Goal: Task Accomplishment & Management: Complete application form

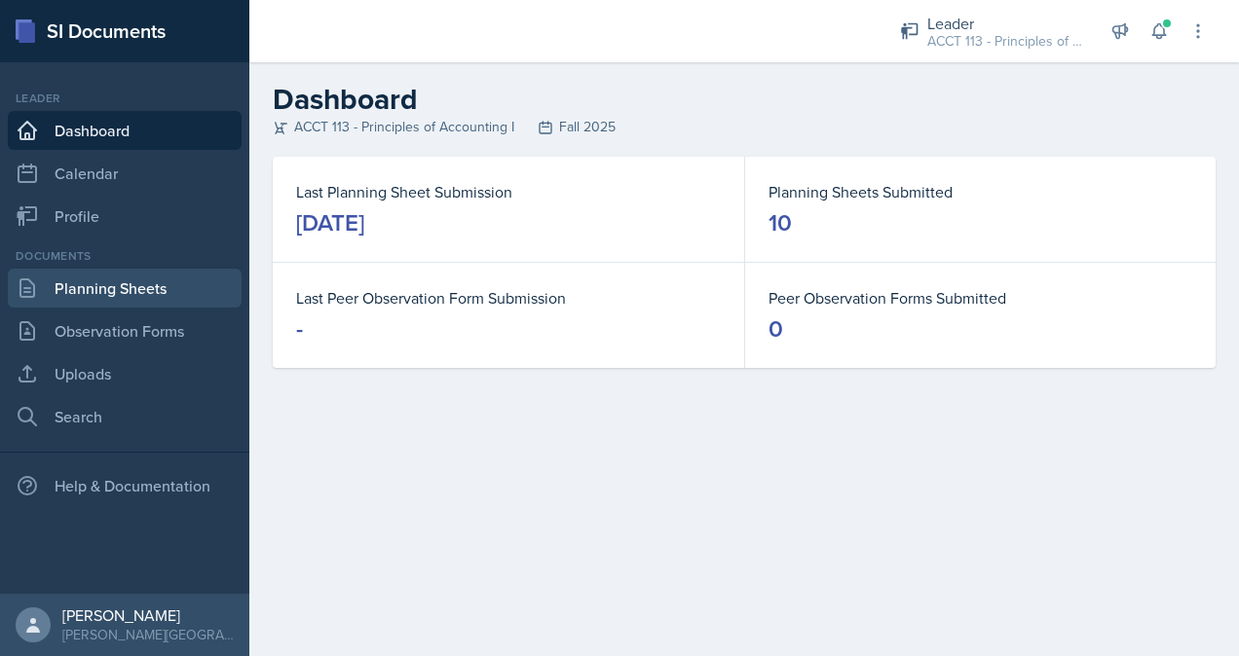
click at [164, 276] on link "Planning Sheets" at bounding box center [125, 288] width 234 height 39
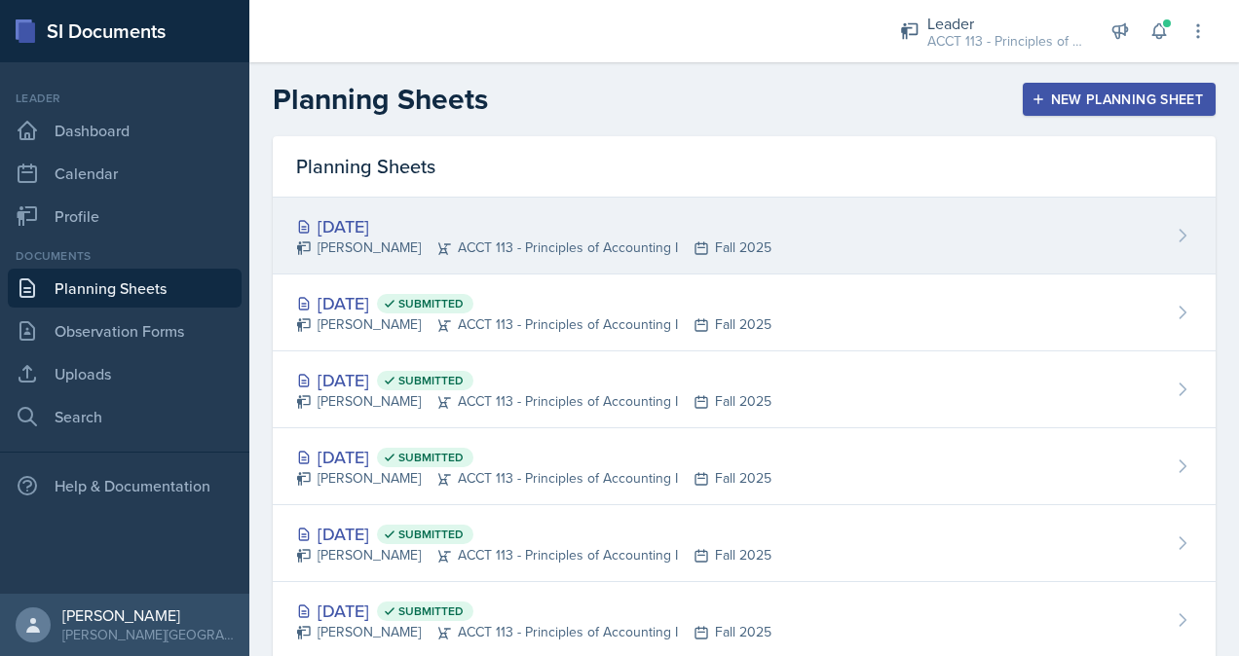
click at [500, 257] on div "[DATE] [PERSON_NAME] ACCT 113 - Principles of Accounting I Fall 2025" at bounding box center [744, 236] width 943 height 77
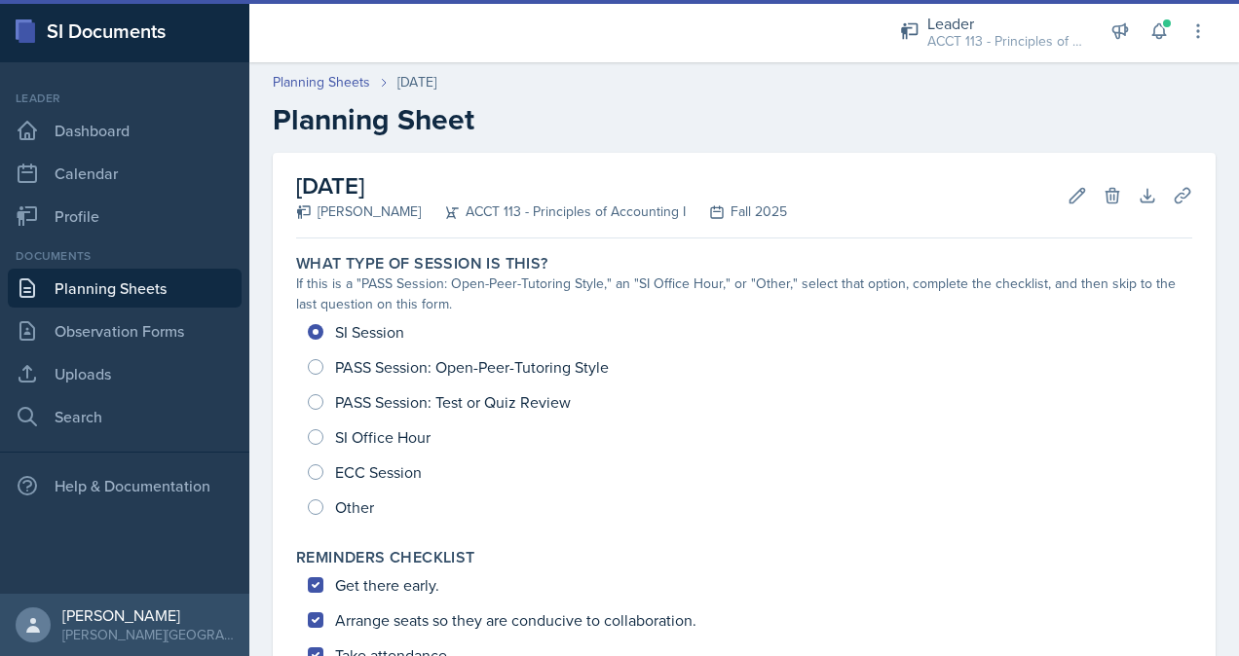
scroll to position [668, 0]
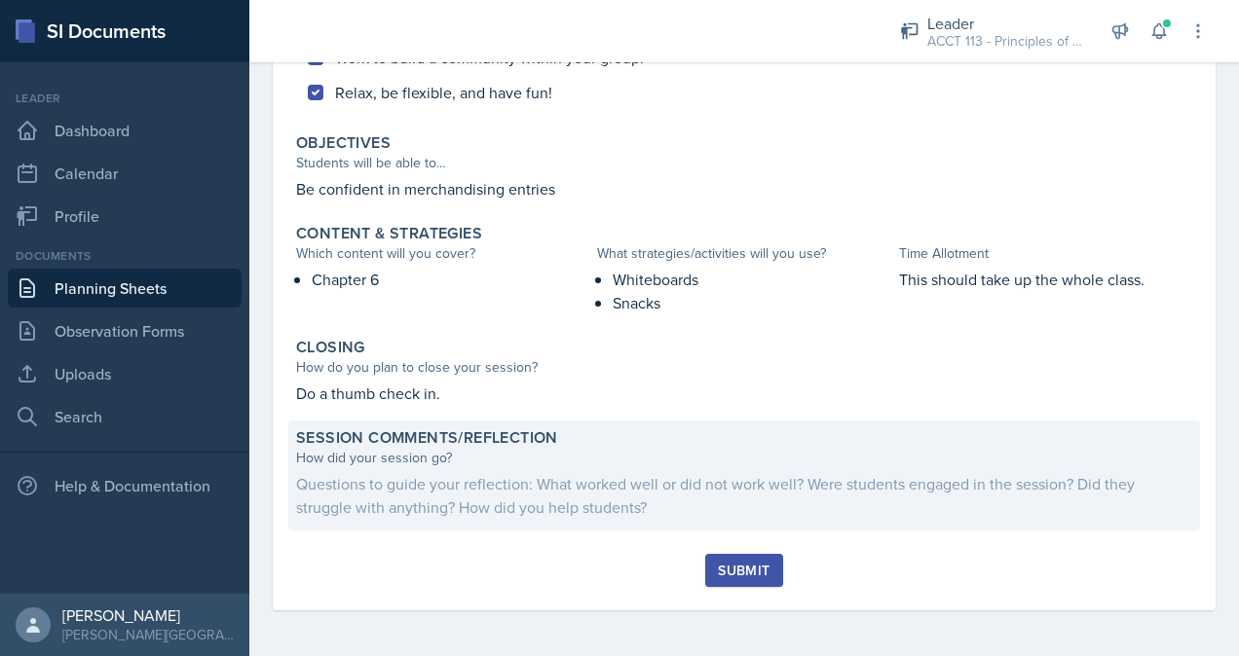
click at [641, 466] on div "How did your session go?" at bounding box center [744, 458] width 896 height 20
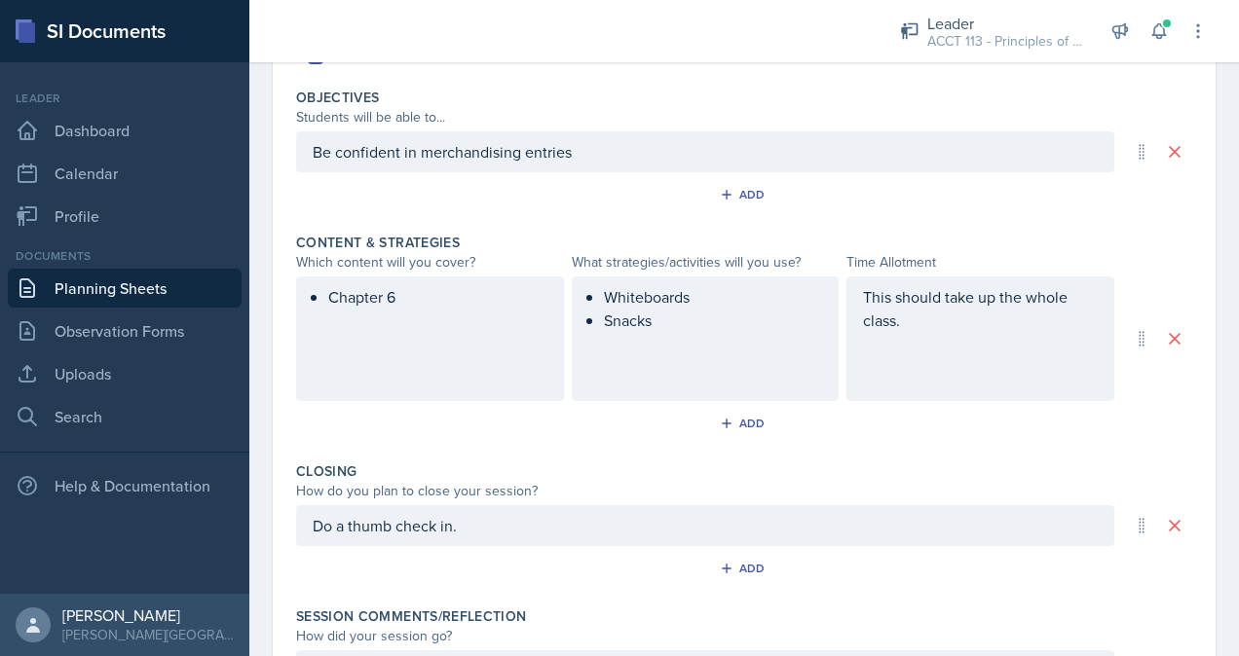
scroll to position [897, 0]
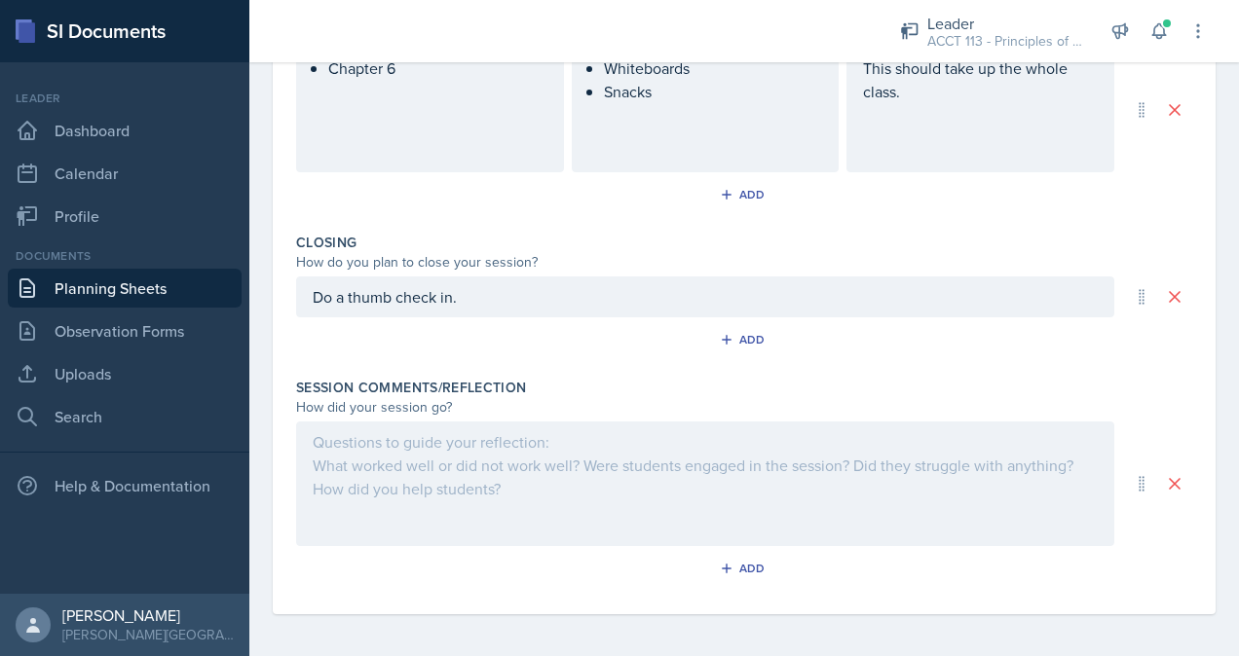
click at [455, 475] on div at bounding box center [705, 484] width 818 height 125
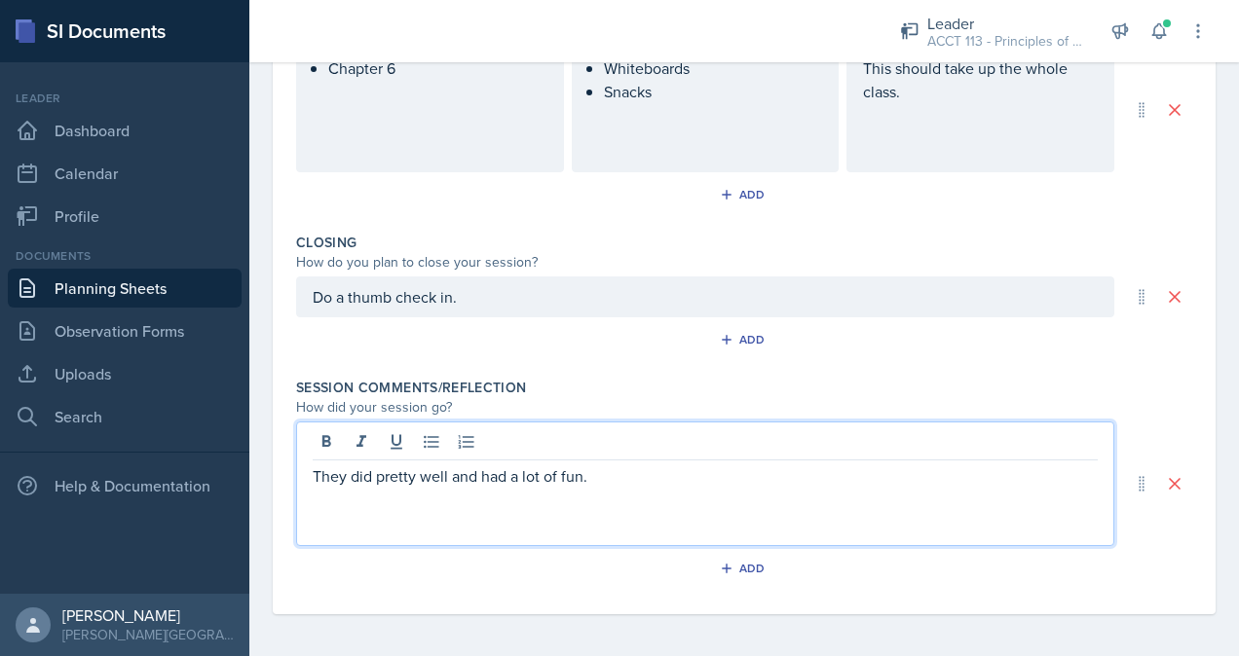
click at [727, 477] on p "They did pretty well and had a lot of fun." at bounding box center [705, 475] width 785 height 23
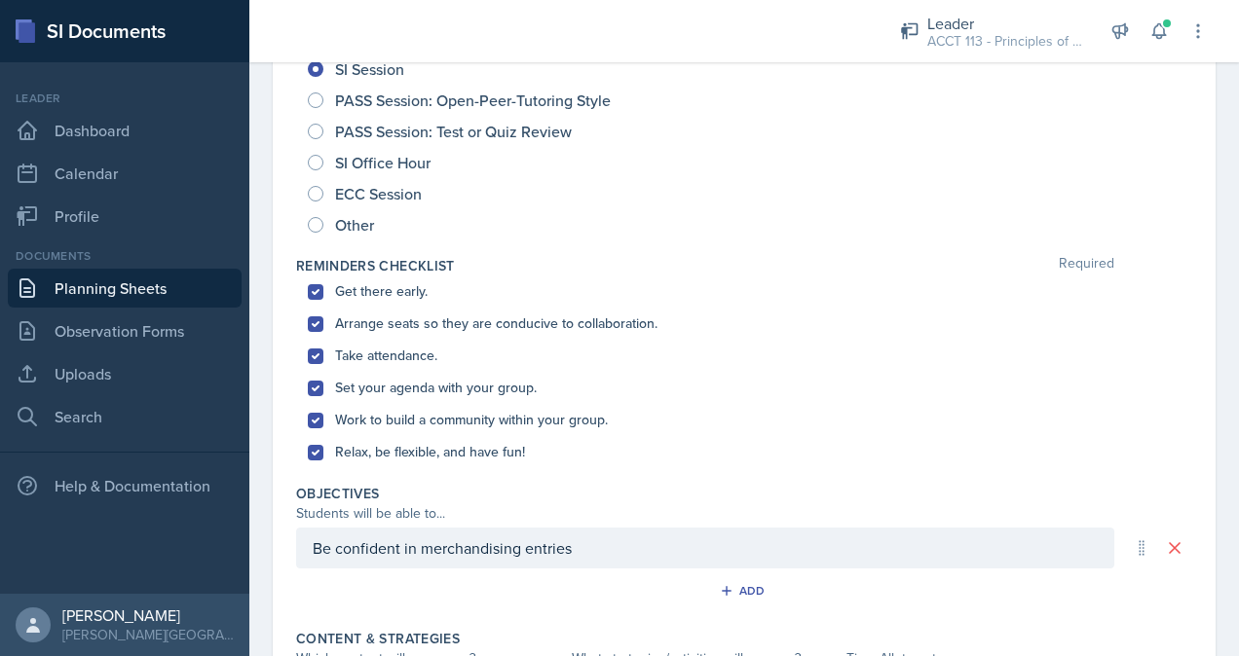
scroll to position [0, 0]
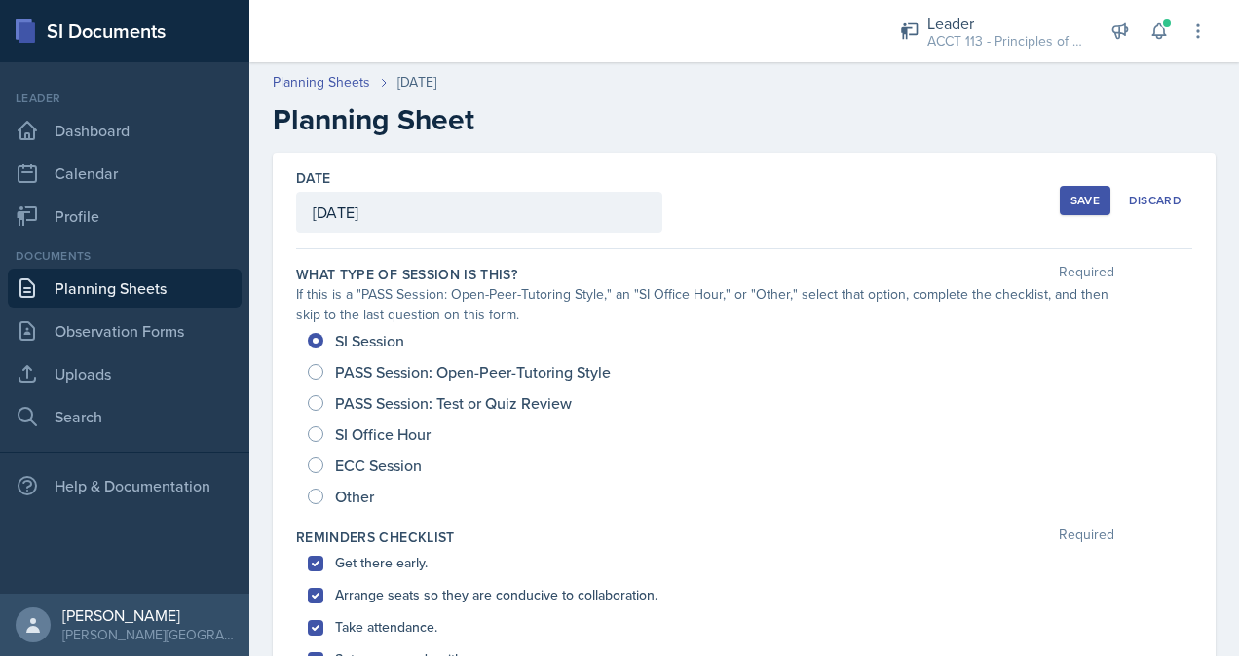
click at [1076, 198] on div "Save" at bounding box center [1084, 201] width 29 height 16
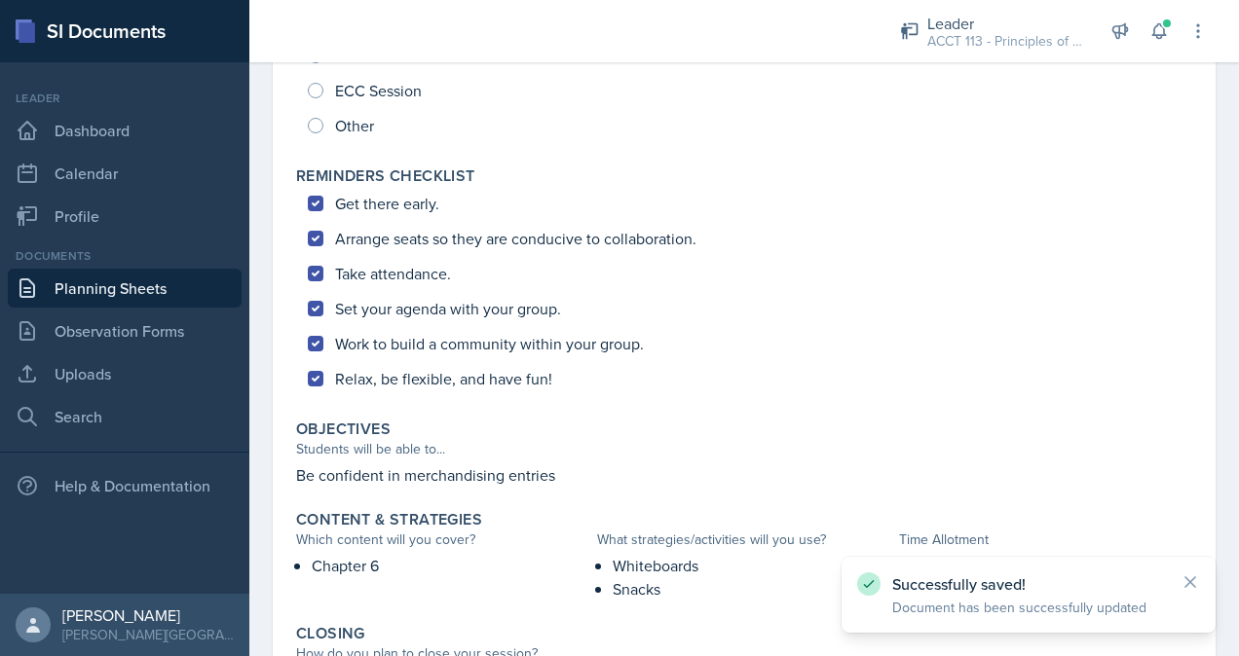
scroll to position [641, 0]
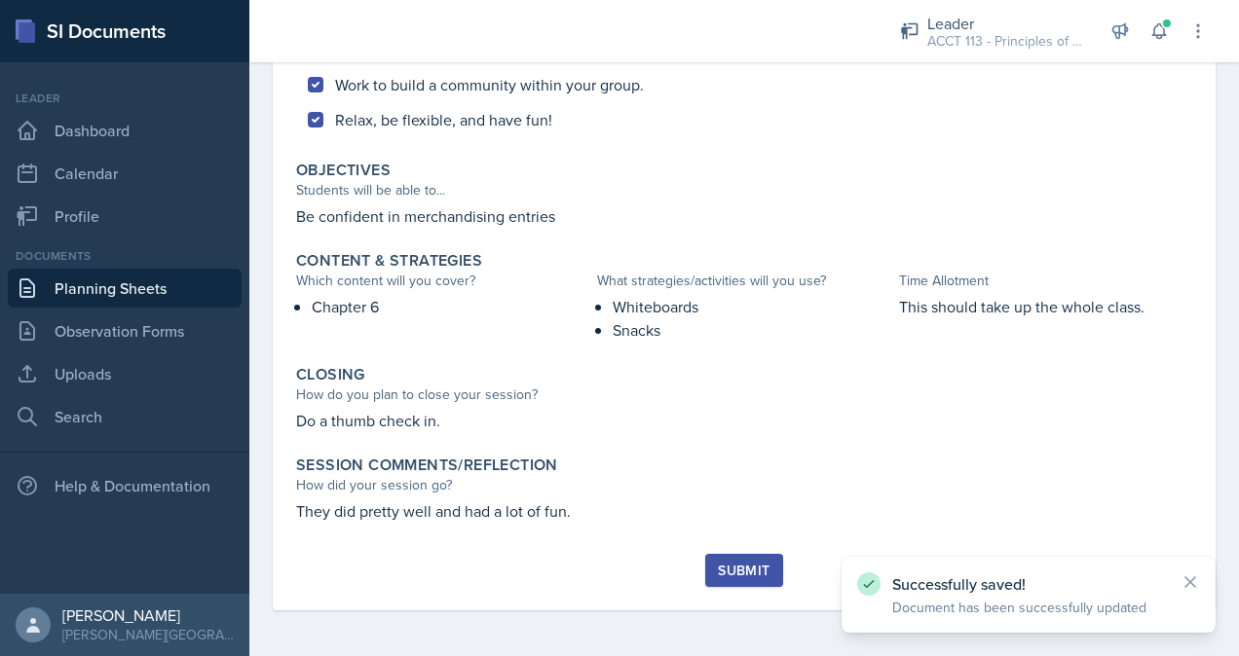
click at [754, 575] on div "Submit" at bounding box center [744, 571] width 52 height 16
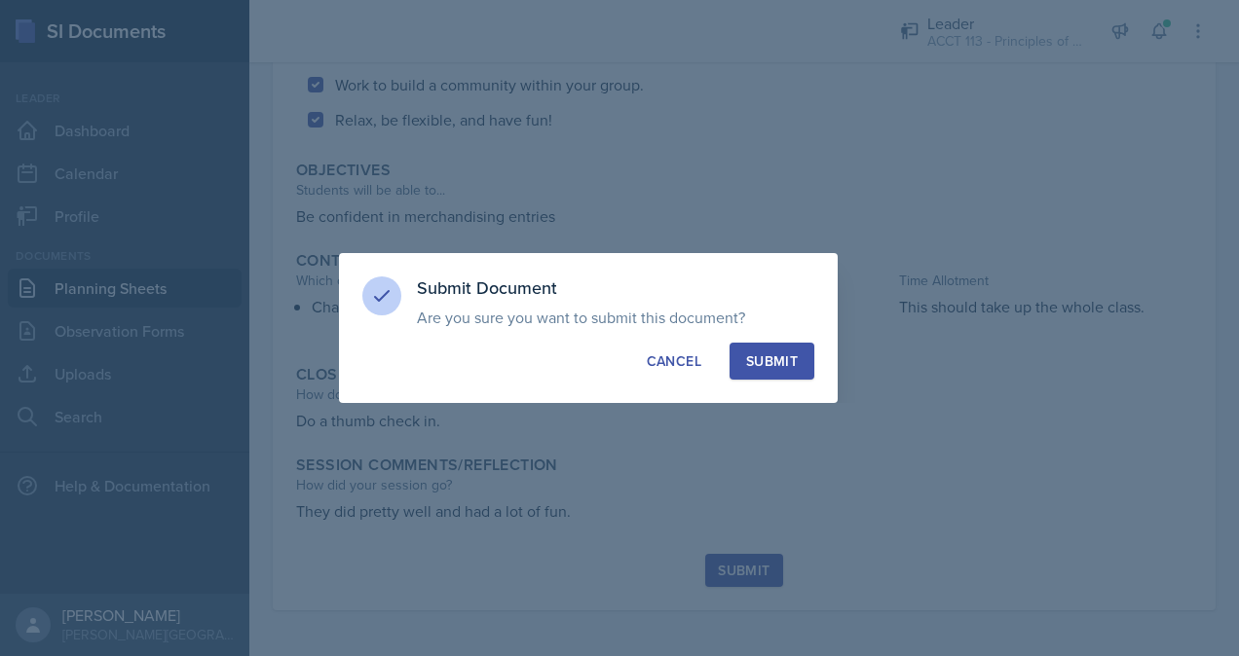
click at [785, 353] on div "Submit" at bounding box center [772, 361] width 52 height 19
radio input "true"
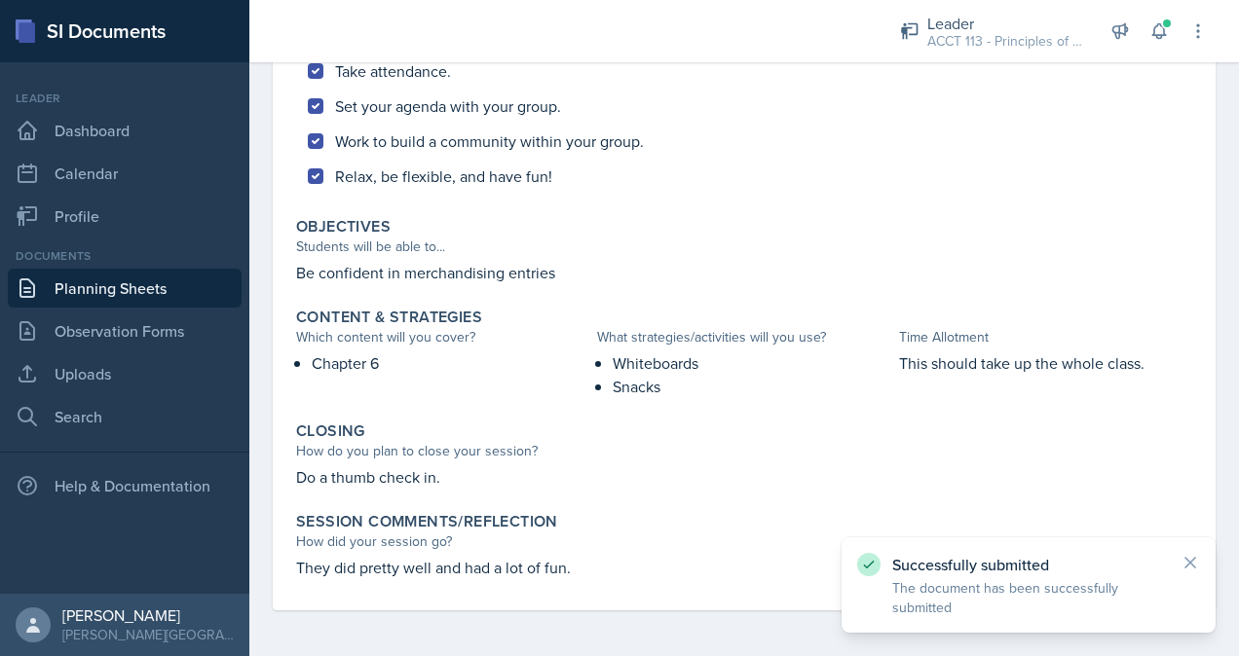
scroll to position [0, 0]
